Goal: Task Accomplishment & Management: Use online tool/utility

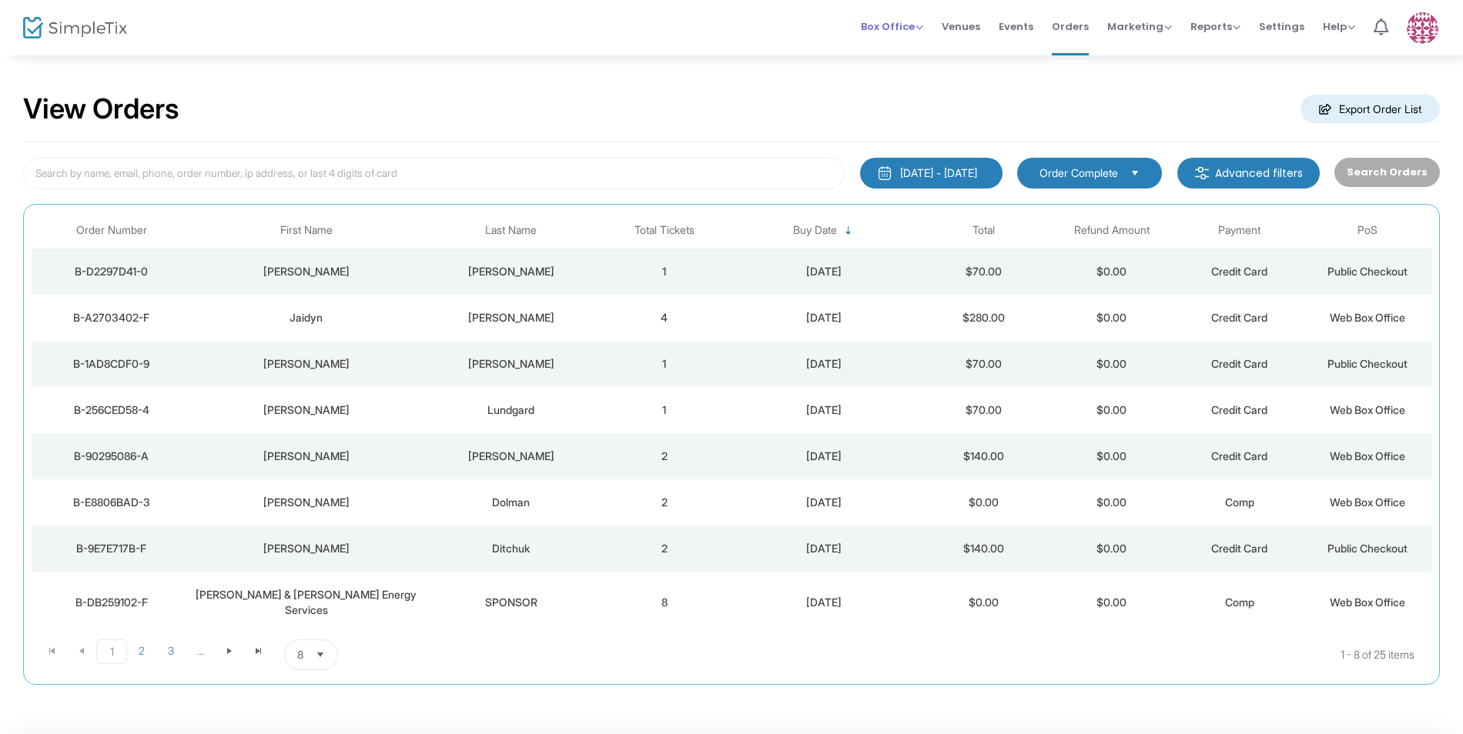
click at [910, 22] on span "Box Office" at bounding box center [892, 26] width 62 height 15
click at [902, 53] on li "Sell Tickets" at bounding box center [916, 52] width 110 height 30
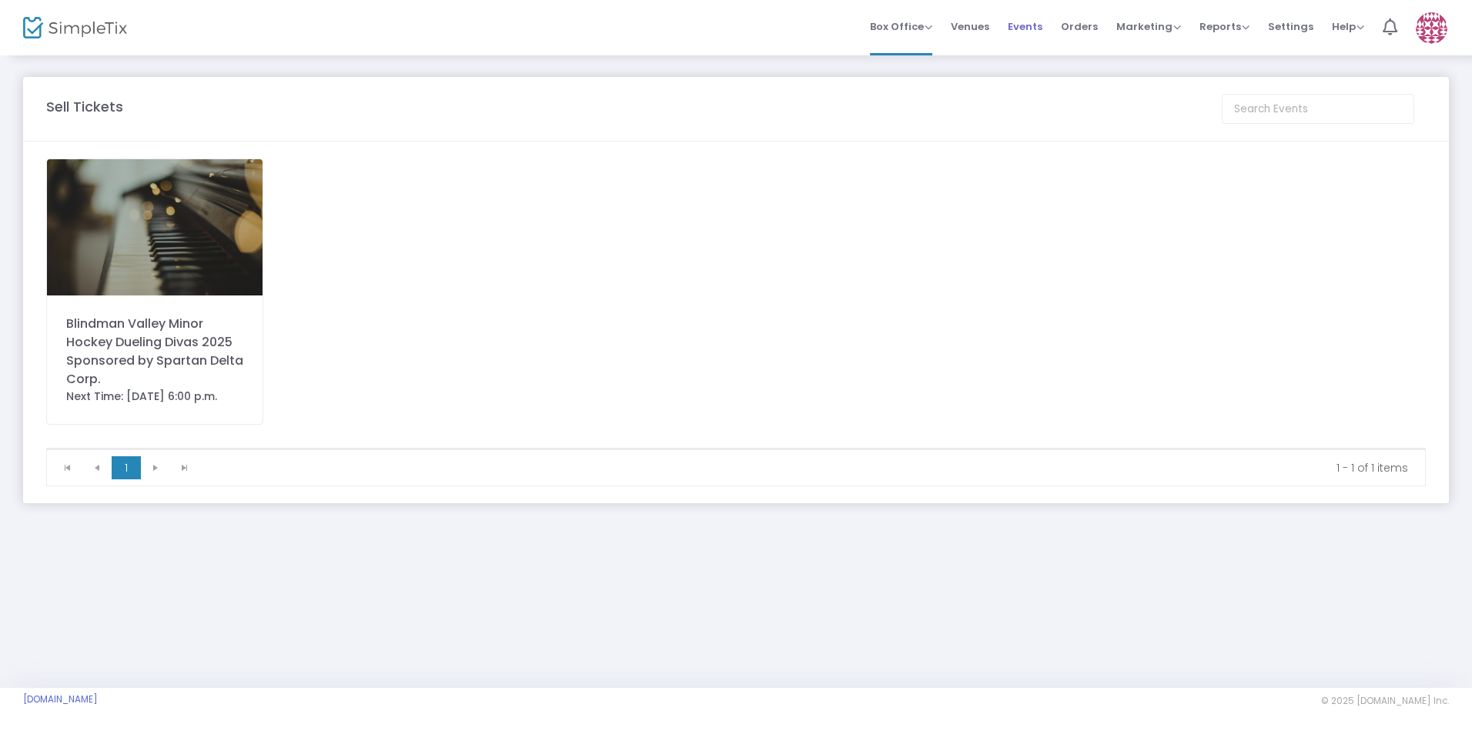
click at [1029, 22] on span "Events" at bounding box center [1025, 26] width 35 height 39
